Goal: Transaction & Acquisition: Obtain resource

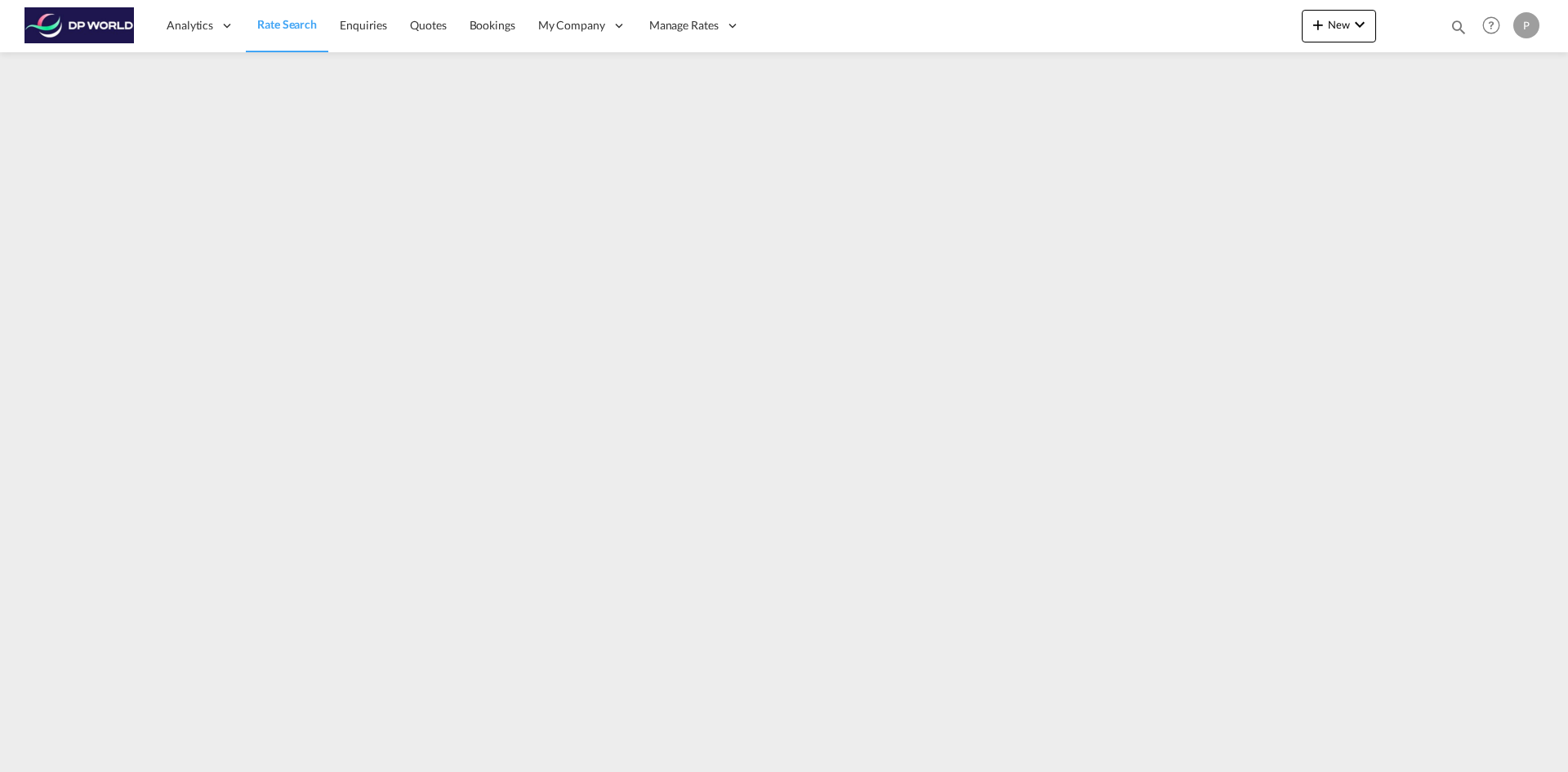
click at [297, 21] on span "Rate Search" at bounding box center [286, 24] width 60 height 14
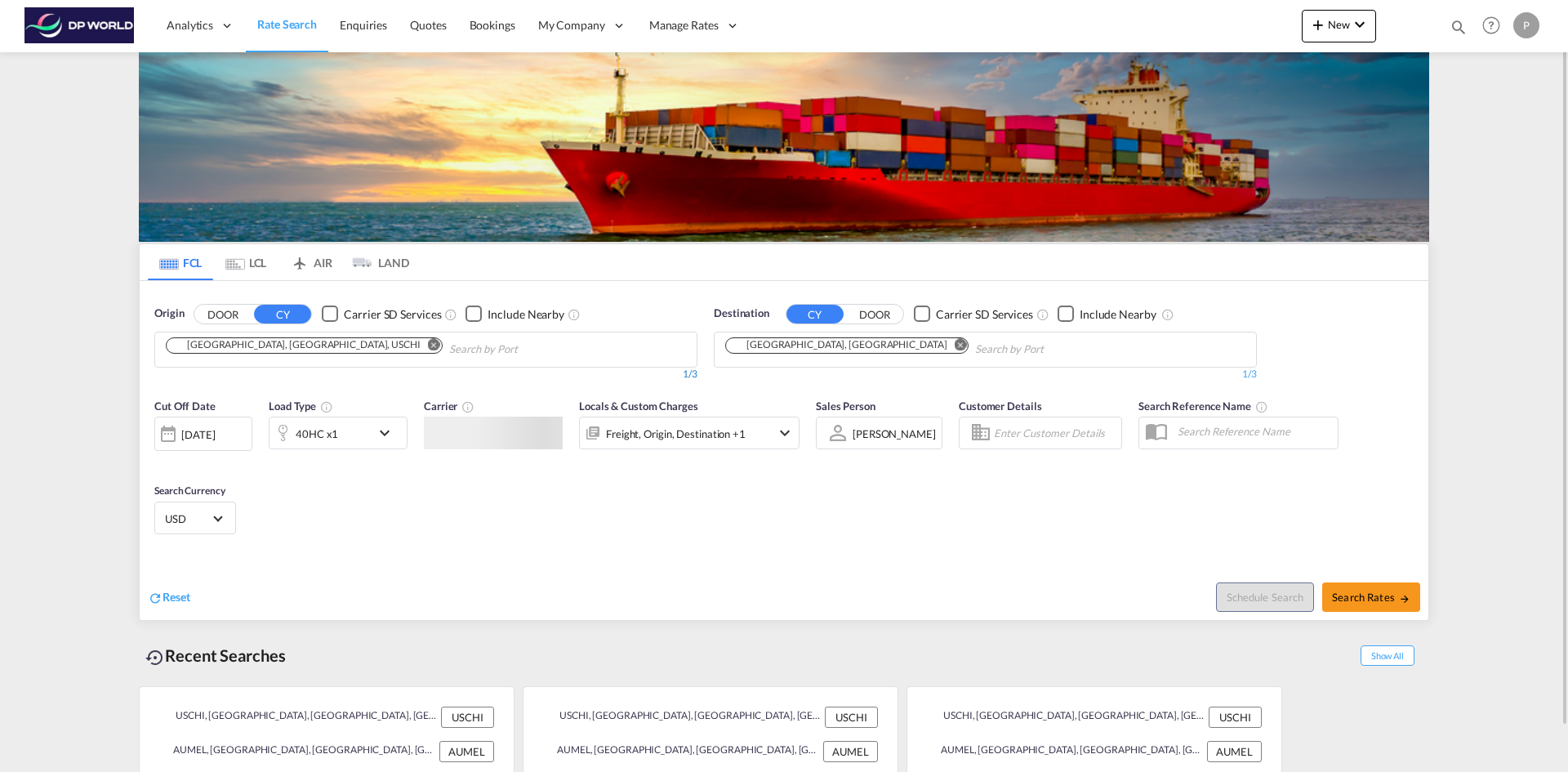
click at [251, 353] on md-chip "[GEOGRAPHIC_DATA], [GEOGRAPHIC_DATA], USCHI" at bounding box center [304, 345] width 277 height 16
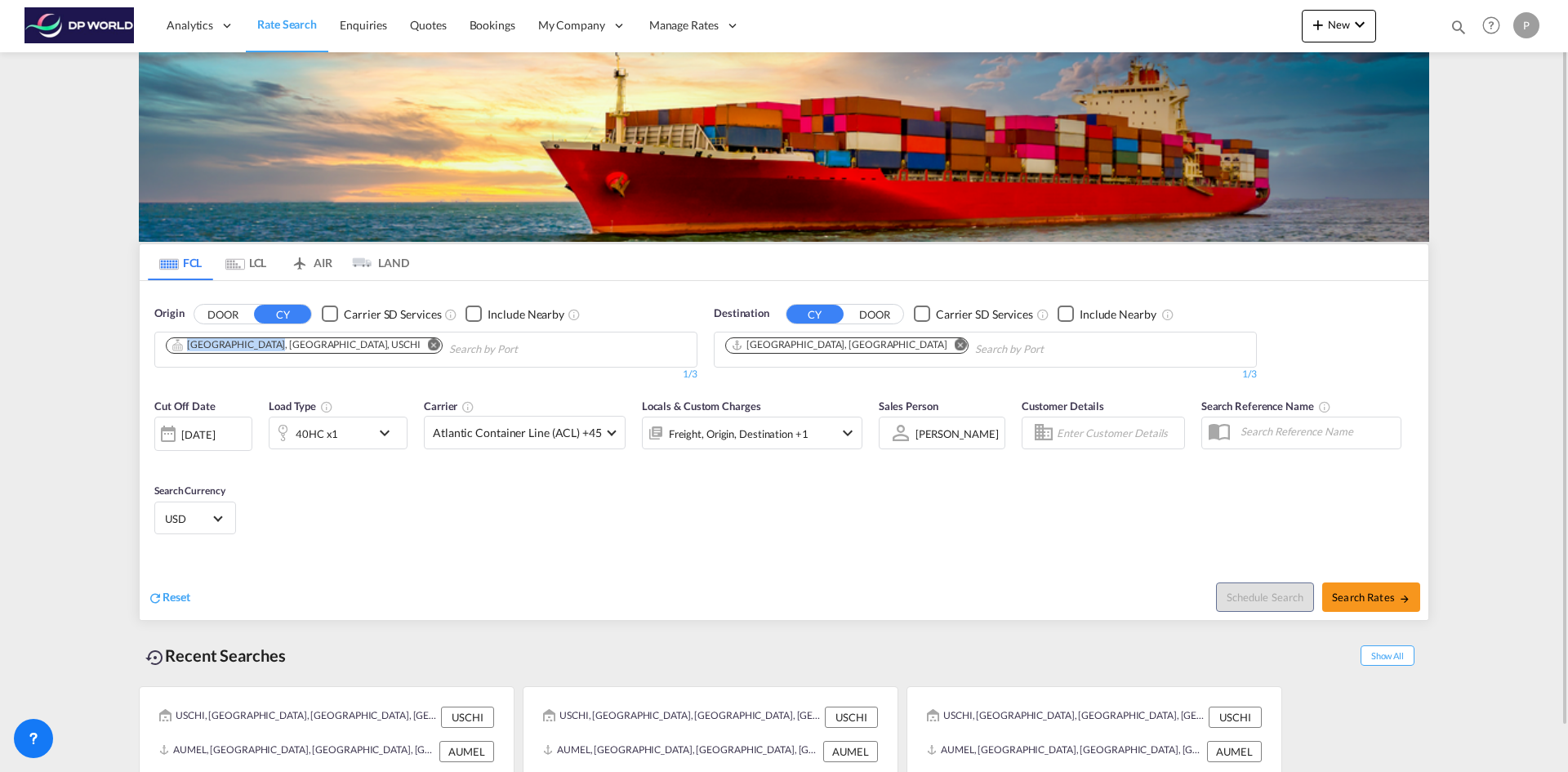
click at [975, 355] on input "Chips input." at bounding box center [1053, 350] width 156 height 27
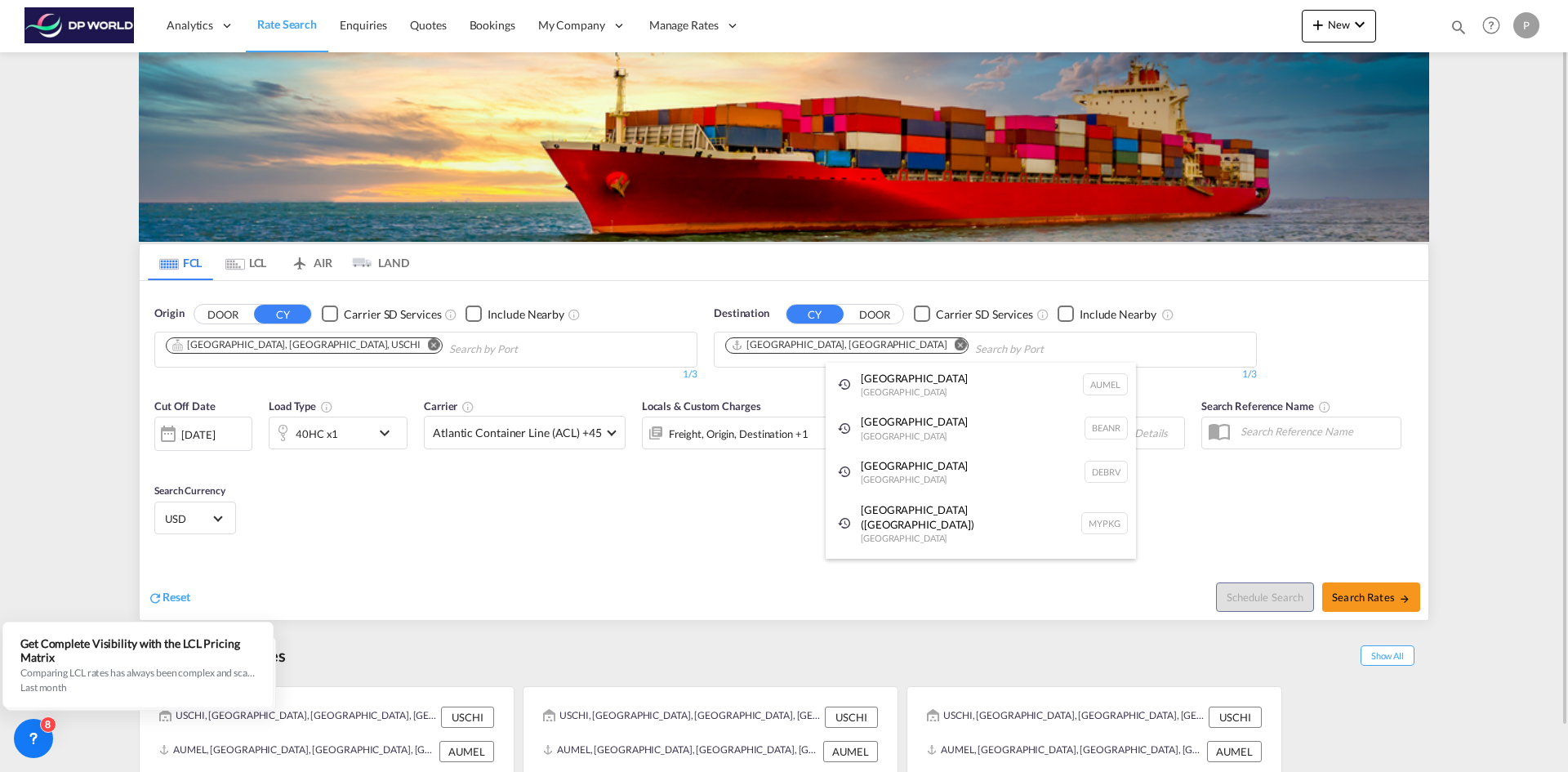
drag, startPoint x: 650, startPoint y: 479, endPoint x: 693, endPoint y: 514, distance: 55.4
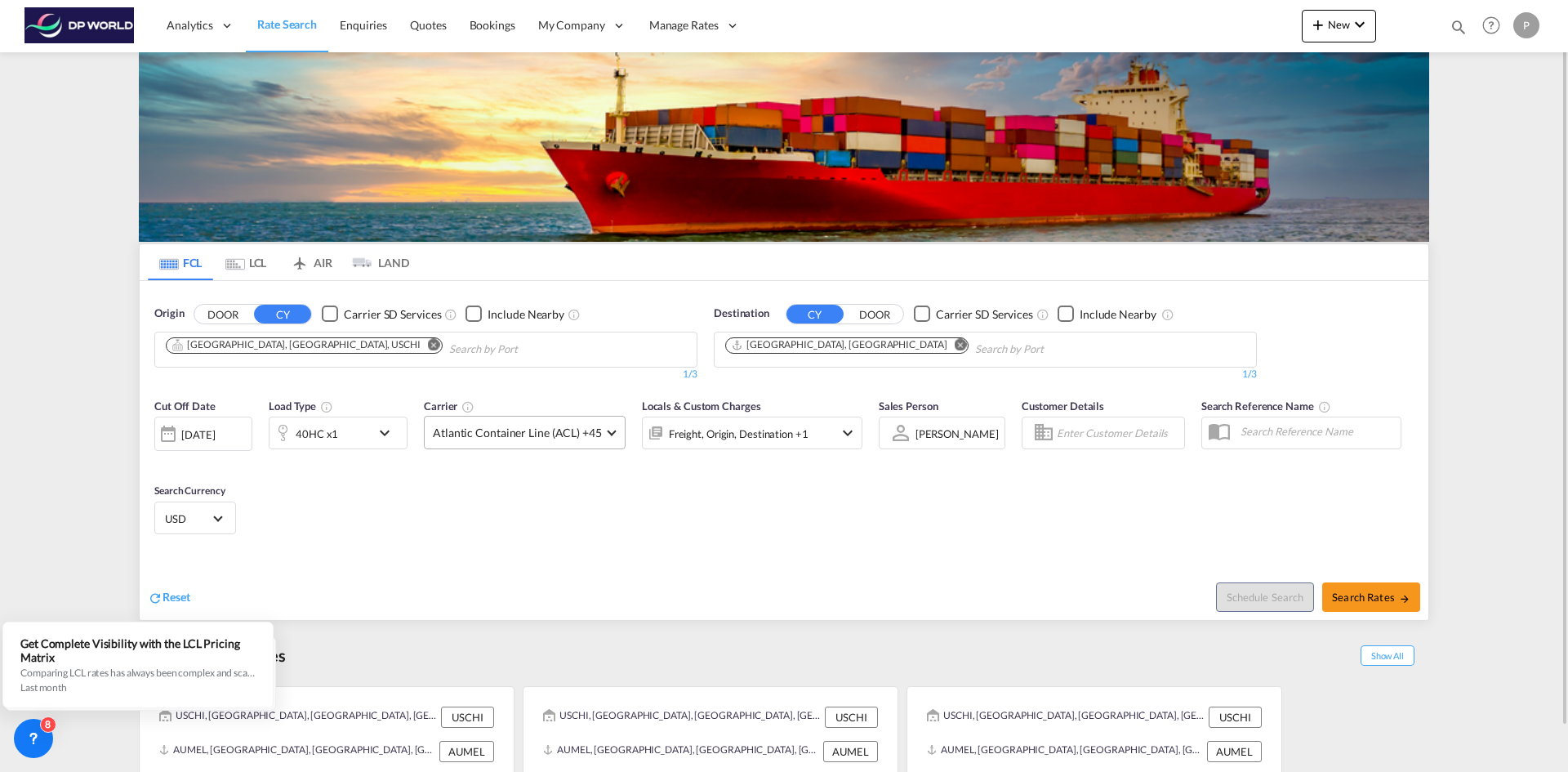
click at [608, 432] on span at bounding box center [611, 430] width 9 height 9
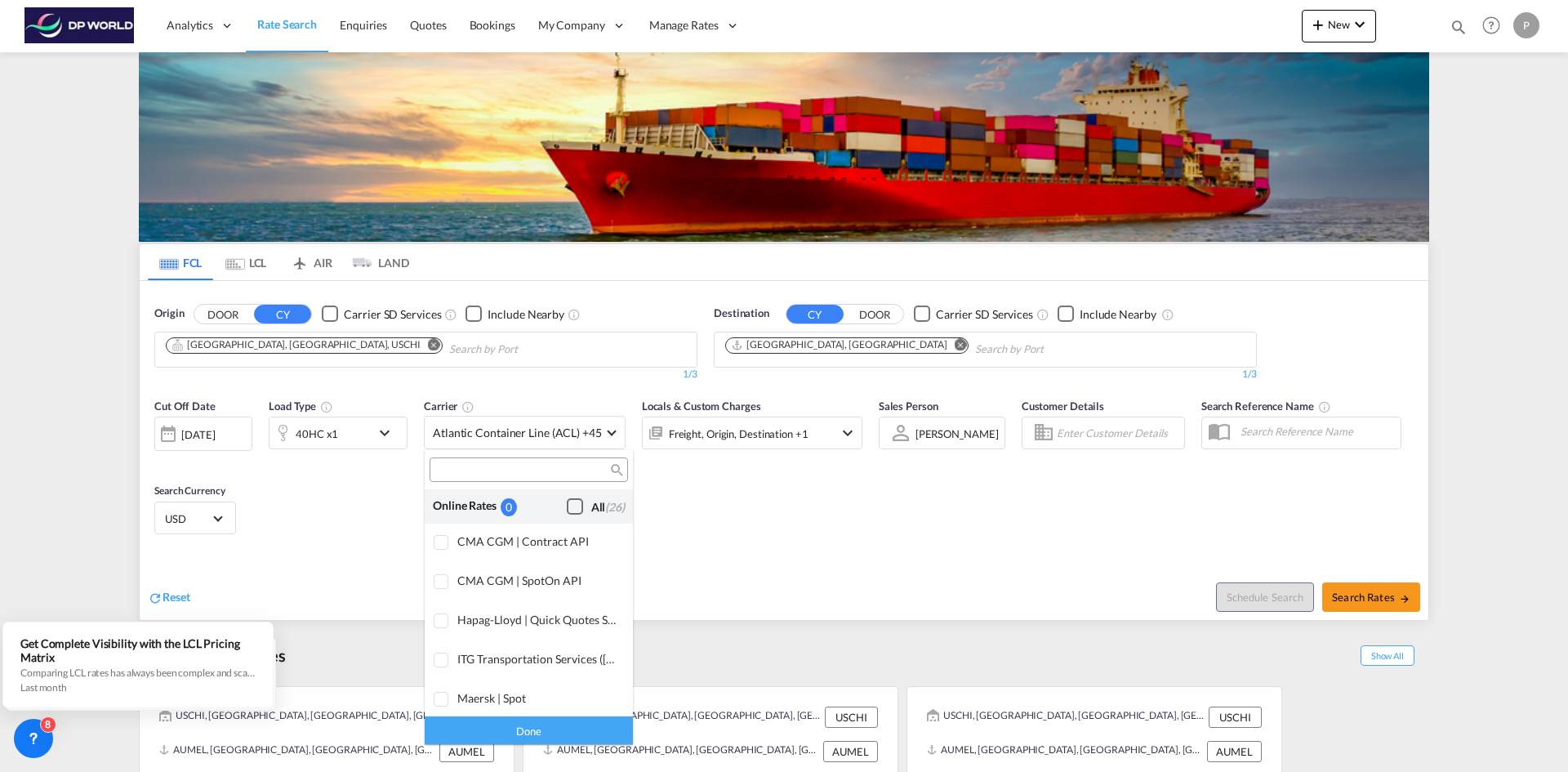
click at [567, 499] on div "Checkbox No Ink" at bounding box center [575, 505] width 16 height 16
click at [515, 726] on div "Done" at bounding box center [529, 729] width 209 height 28
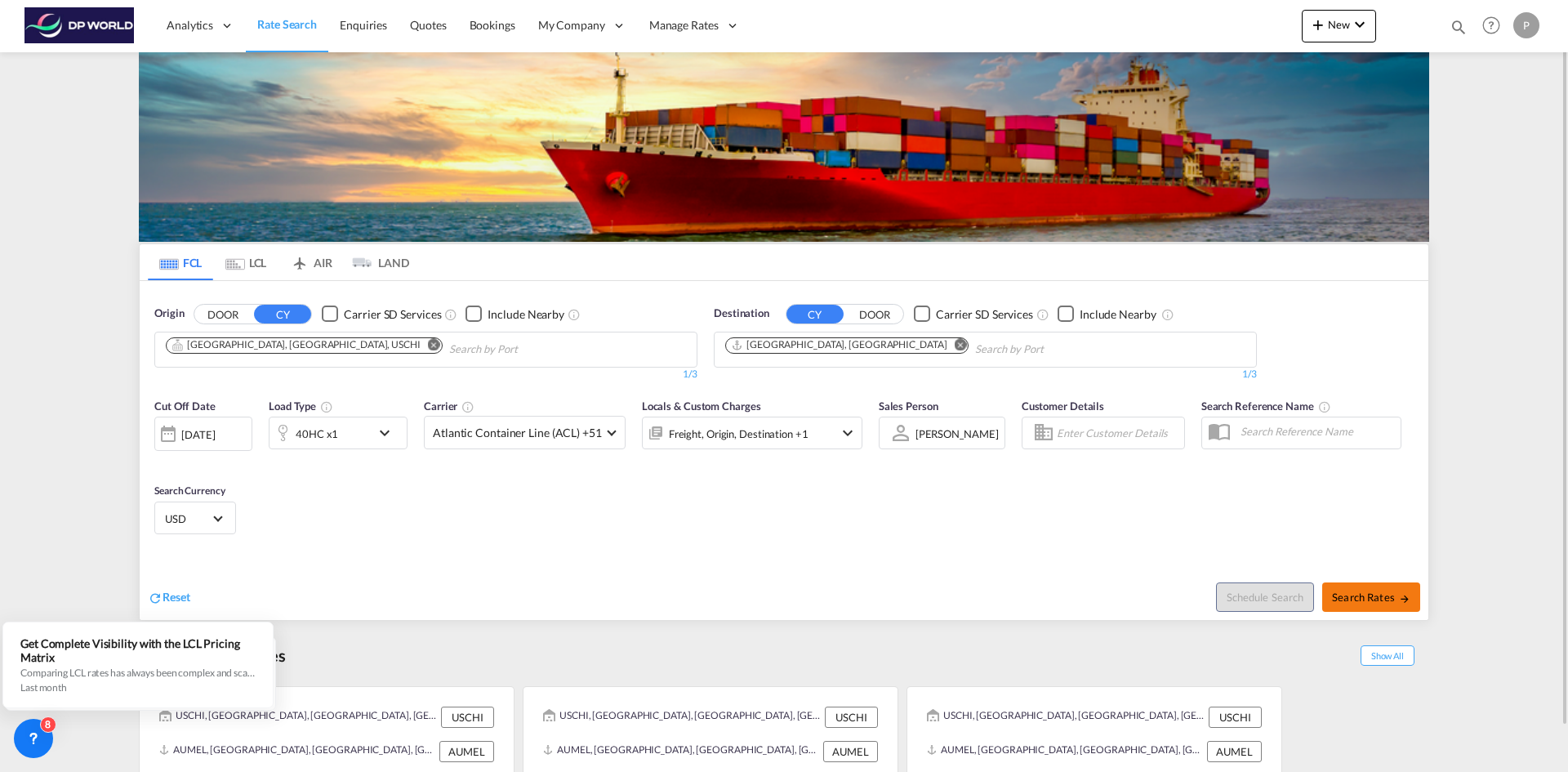
click at [1367, 596] on span "Search Rates" at bounding box center [1371, 597] width 79 height 13
type input "USCHI to AUMEL / [DATE]"
